Goal: Task Accomplishment & Management: Manage account settings

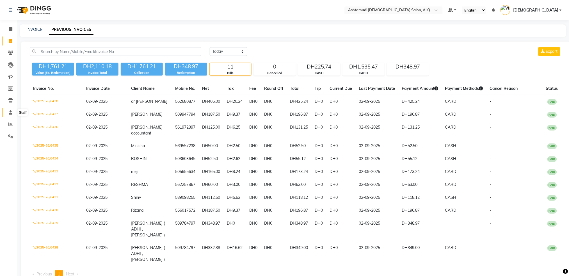
click at [7, 114] on span at bounding box center [11, 112] width 10 height 6
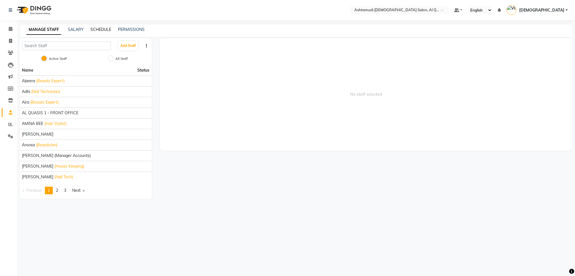
click at [101, 29] on link "SCHEDULE" at bounding box center [100, 29] width 21 height 5
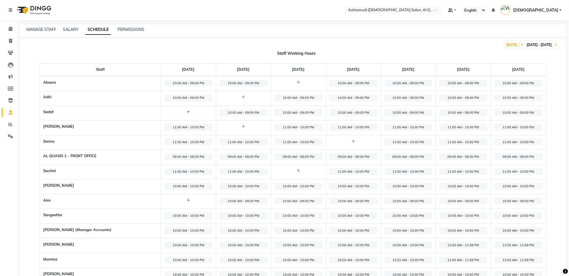
click at [411, 4] on nav "Select Location × Ashtamudi [DEMOGRAPHIC_DATA] Salon, Al Qusais 1 Default Panel…" at bounding box center [284, 10] width 569 height 20
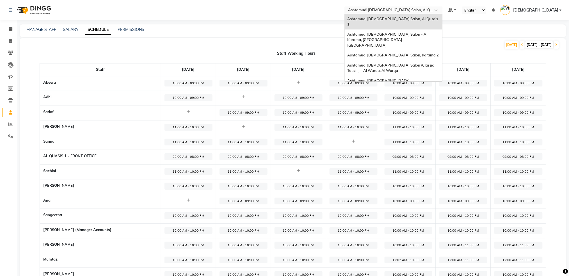
click at [413, 7] on div "× Ashtamudi [DEMOGRAPHIC_DATA] Salon, Al Qusais 1" at bounding box center [390, 10] width 84 height 6
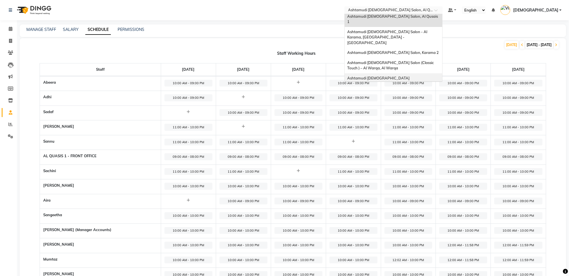
scroll to position [3, 0]
click at [428, 75] on span "Ashtamudi [DEMOGRAPHIC_DATA] [GEOGRAPHIC_DATA], [GEOGRAPHIC_DATA]" at bounding box center [387, 80] width 80 height 10
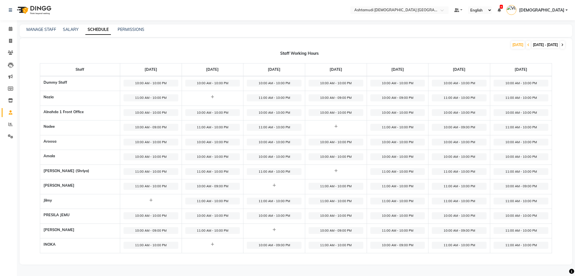
click at [562, 44] on icon at bounding box center [562, 44] width 2 height 3
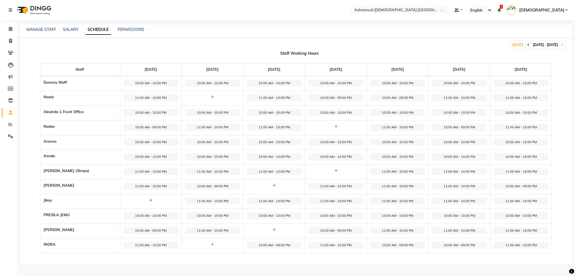
click at [527, 45] on icon at bounding box center [528, 44] width 2 height 3
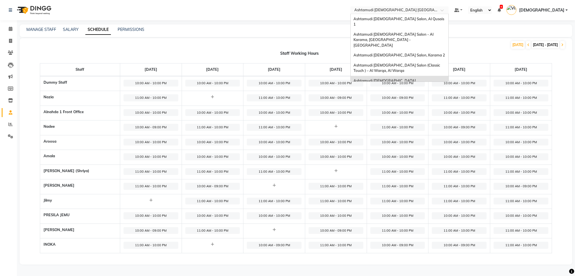
click at [434, 12] on input "text" at bounding box center [393, 11] width 81 height 6
click at [434, 32] on span "Ashtamudi [DEMOGRAPHIC_DATA] Salon - Al Karama, [GEOGRAPHIC_DATA] -[GEOGRAPHIC_…" at bounding box center [393, 39] width 81 height 15
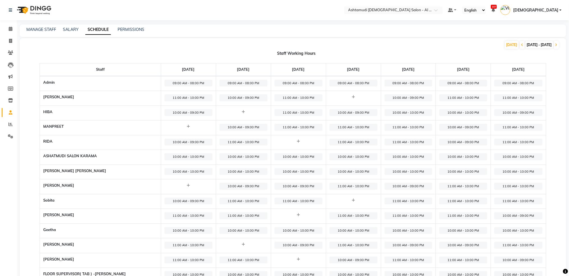
scroll to position [26, 0]
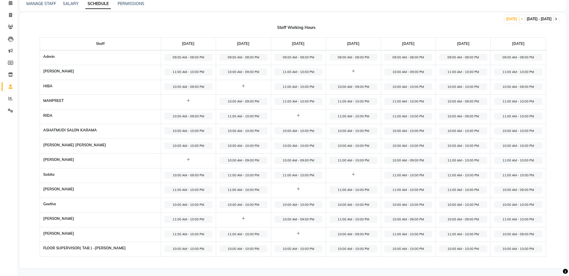
click at [555, 17] on span at bounding box center [556, 19] width 5 height 8
click at [419, 23] on div "[DATE] [DATE] - [DATE]" at bounding box center [290, 19] width 540 height 9
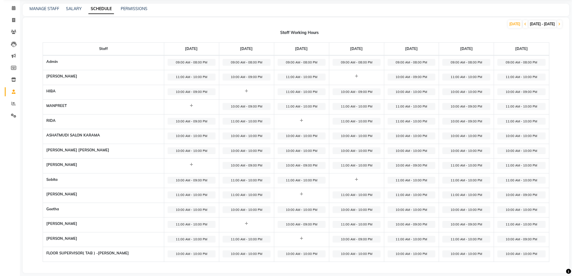
scroll to position [0, 0]
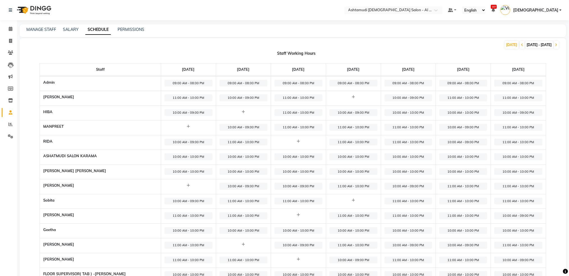
click at [37, 8] on img at bounding box center [33, 10] width 38 height 16
